Goal: Register for event/course

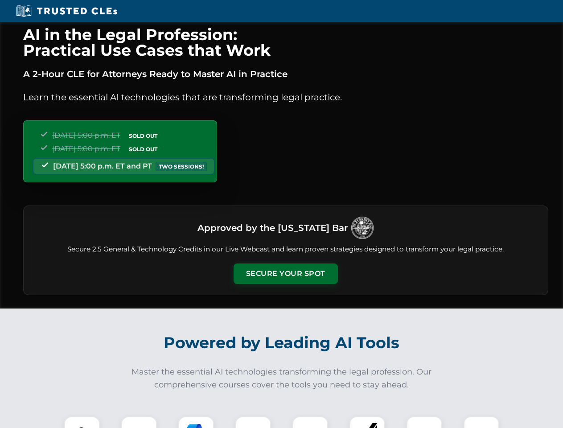
click at [285, 274] on button "Secure Your Spot" at bounding box center [286, 273] width 104 height 21
click at [82, 422] on img at bounding box center [82, 434] width 26 height 26
